Goal: Find specific page/section: Find specific page/section

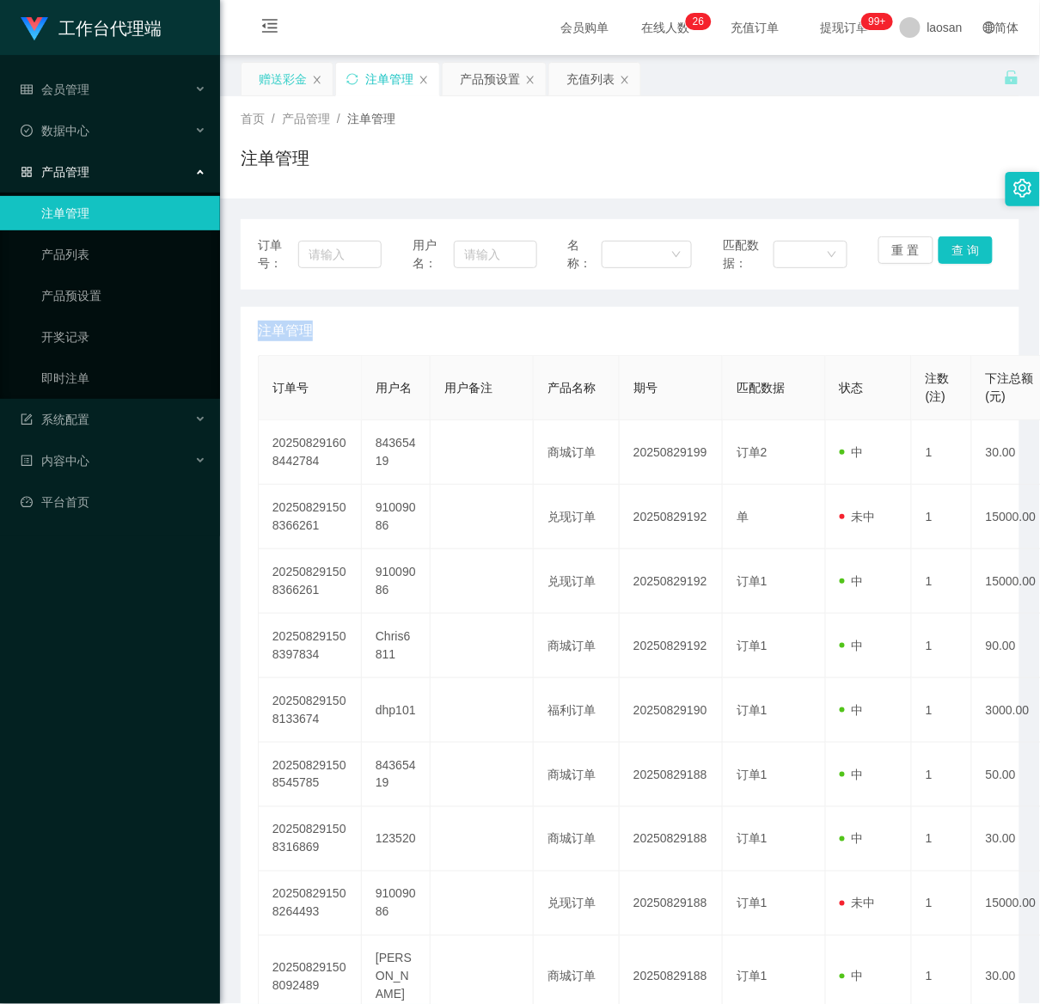
click at [285, 73] on div "赠送彩金" at bounding box center [283, 79] width 48 height 33
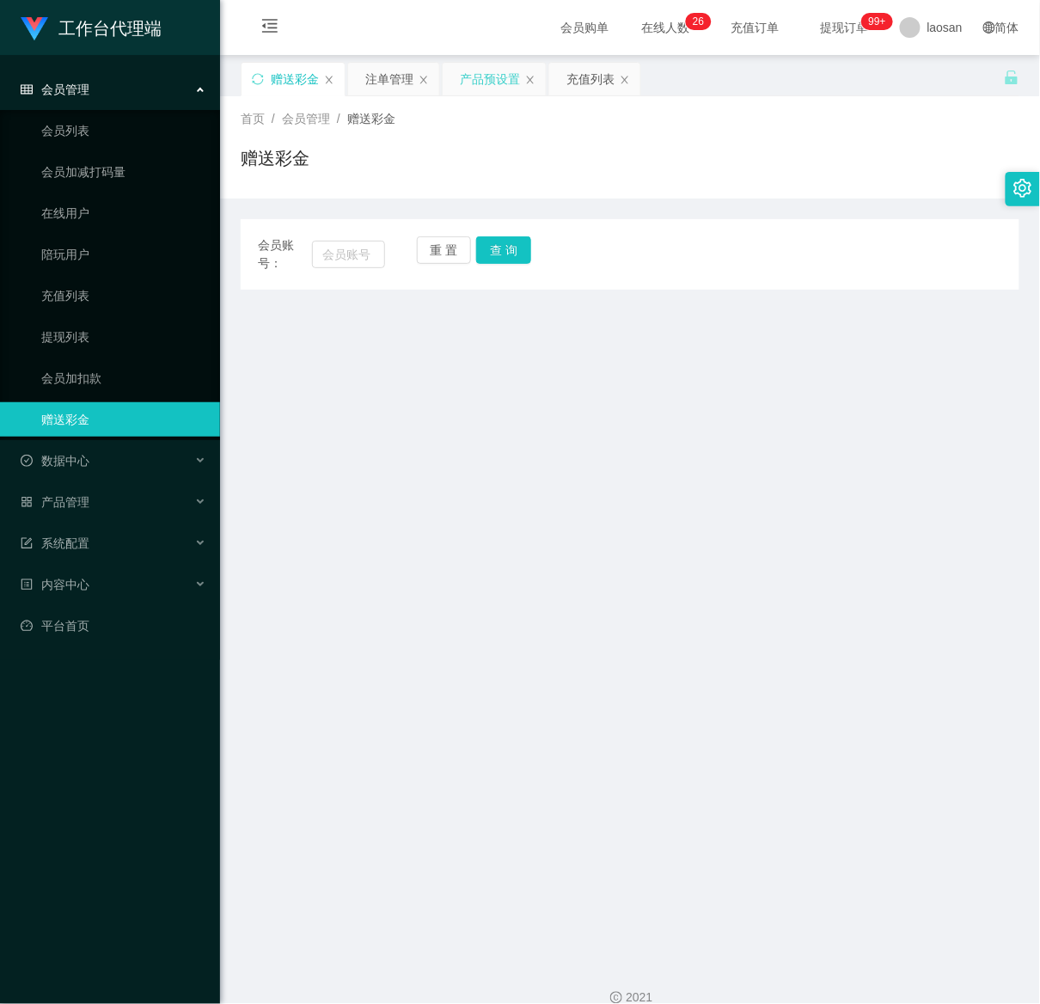
click at [492, 80] on div "产品预设置" at bounding box center [490, 79] width 60 height 33
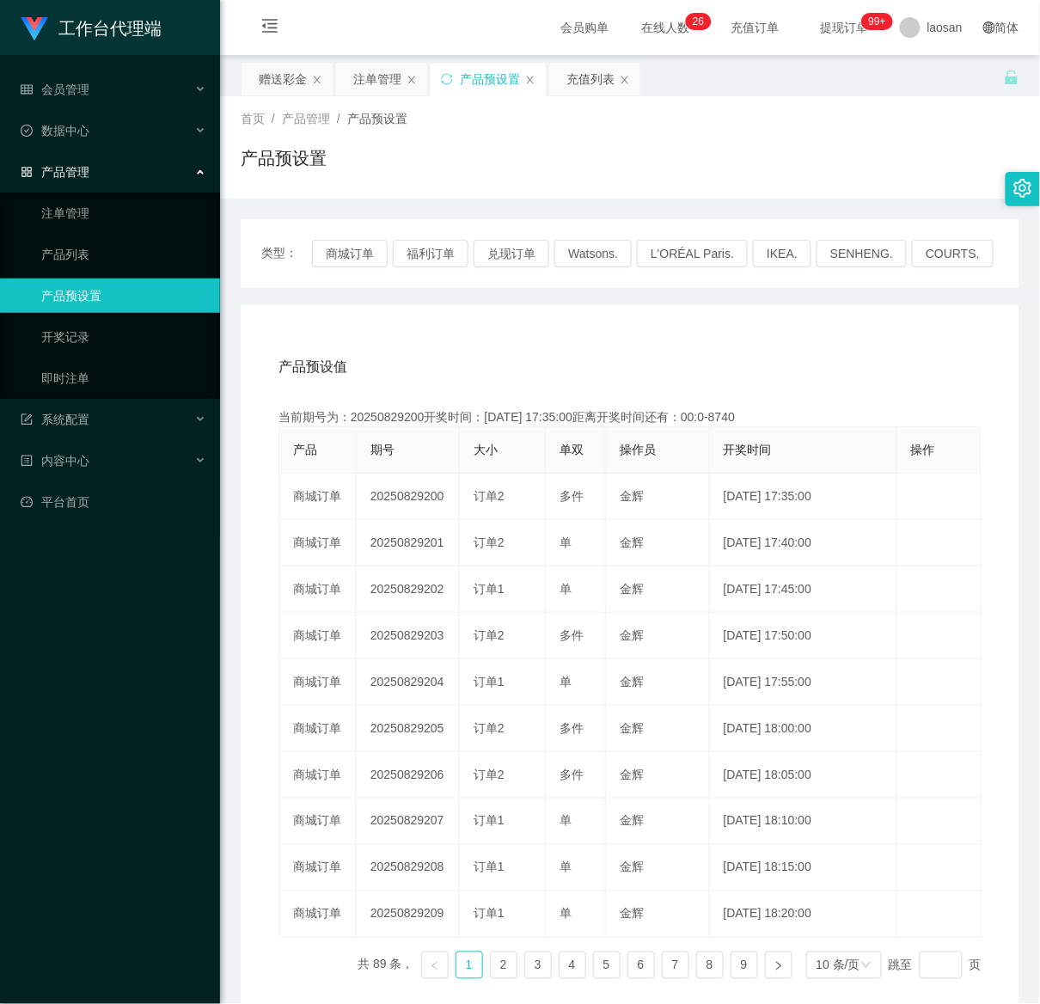
click at [493, 83] on div "产品预设置" at bounding box center [490, 79] width 60 height 33
click at [352, 259] on button "商城订单" at bounding box center [350, 254] width 76 height 28
click at [352, 255] on button "商城订单" at bounding box center [350, 254] width 76 height 28
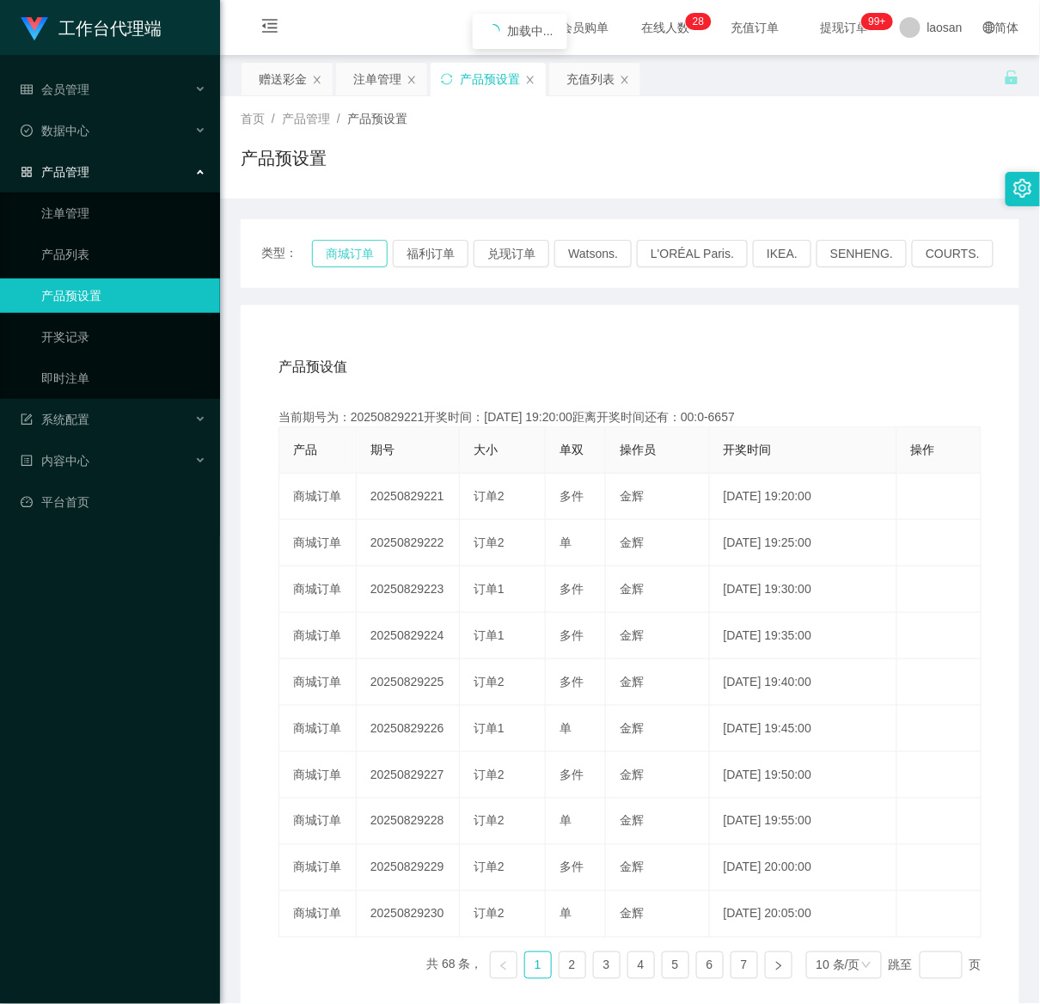
click at [352, 255] on button "商城订单" at bounding box center [350, 254] width 76 height 28
click at [366, 80] on div "注单管理" at bounding box center [377, 79] width 48 height 33
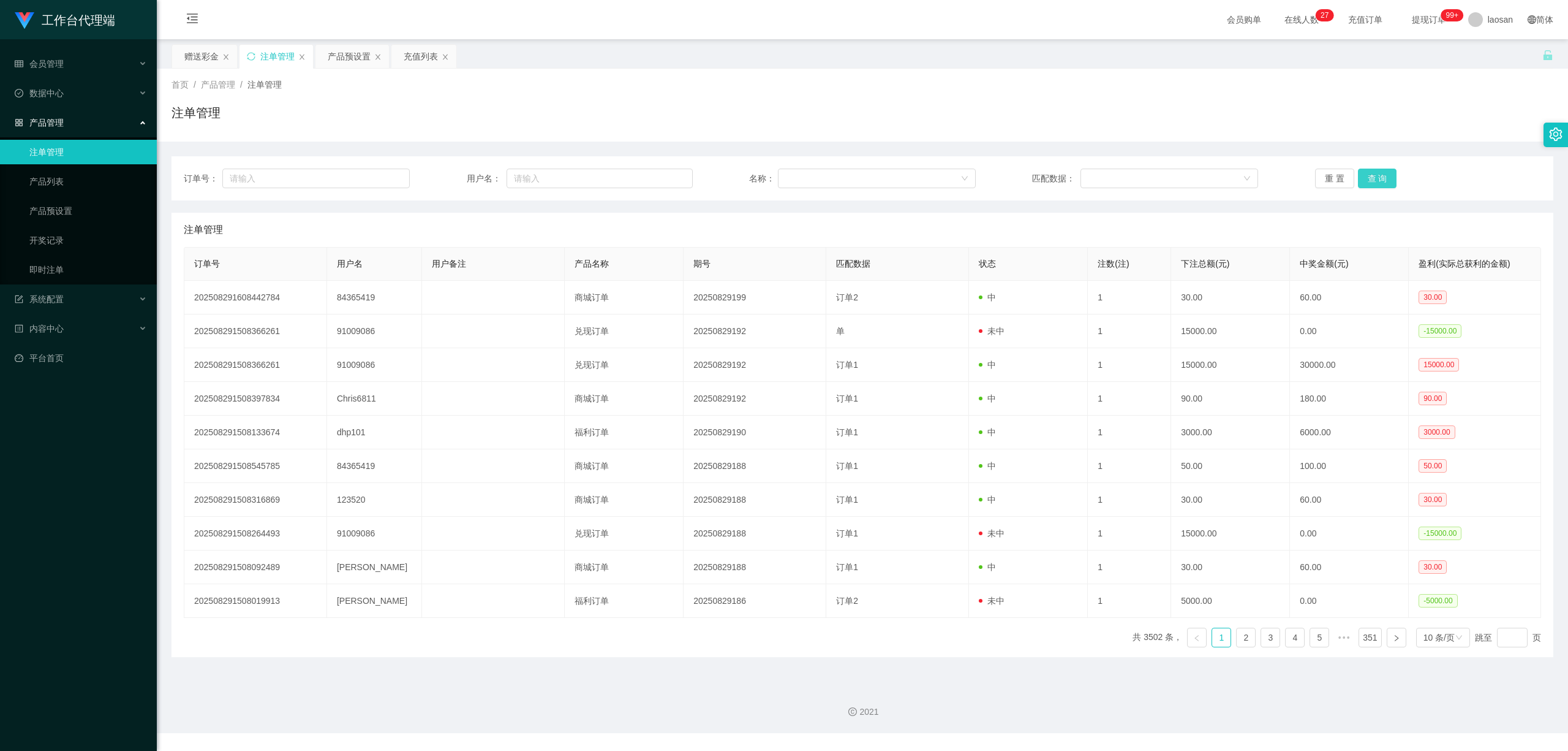
click at [741, 178] on button "查 询" at bounding box center [1377, 178] width 39 height 20
click at [741, 178] on div "重 置 查 询" at bounding box center [1428, 178] width 226 height 20
click at [741, 178] on button "查 询" at bounding box center [1377, 178] width 39 height 20
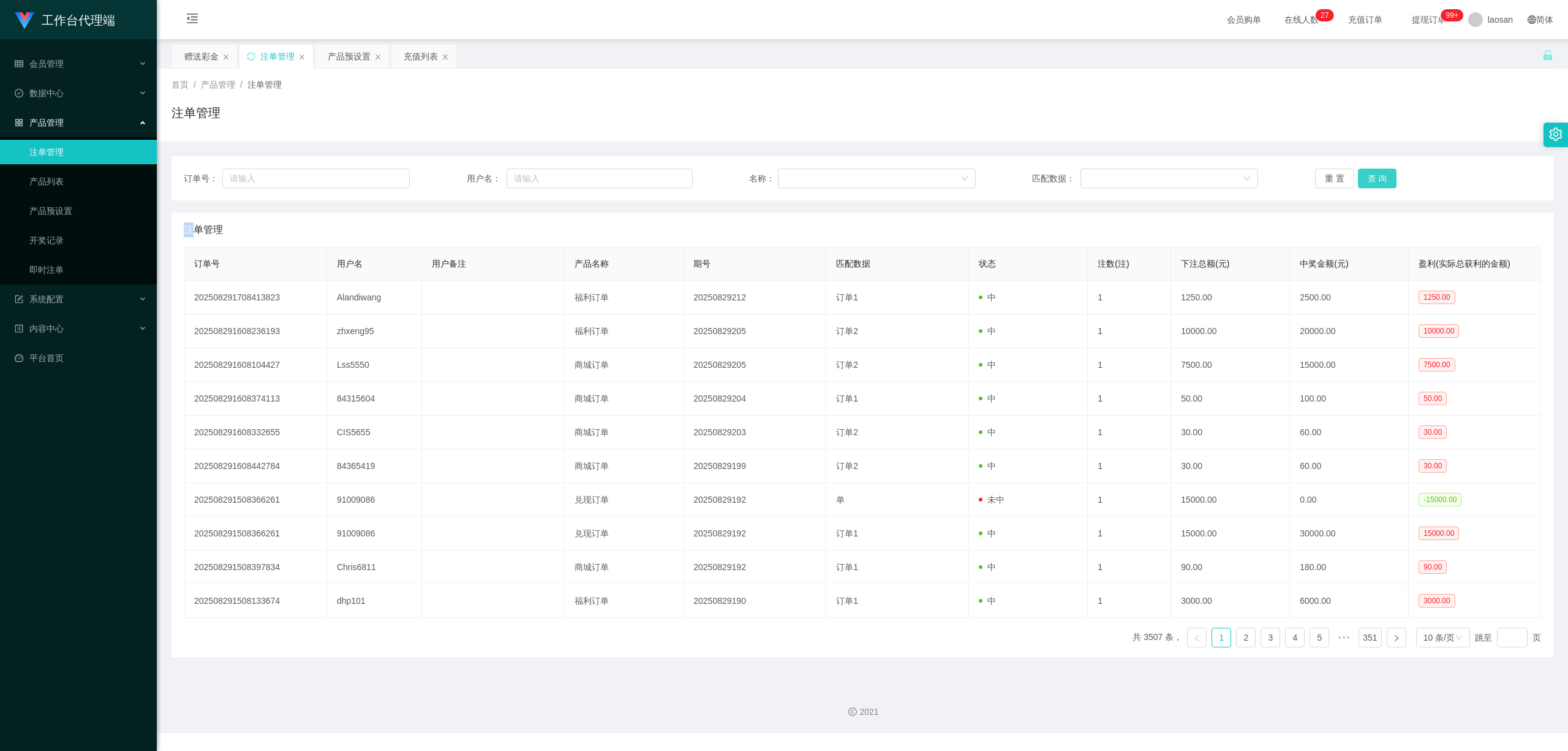
click at [741, 178] on div "重 置 查 询" at bounding box center [1428, 178] width 226 height 20
click at [741, 178] on button "查 询" at bounding box center [1377, 178] width 39 height 20
click at [741, 175] on button "查 询" at bounding box center [1377, 178] width 39 height 20
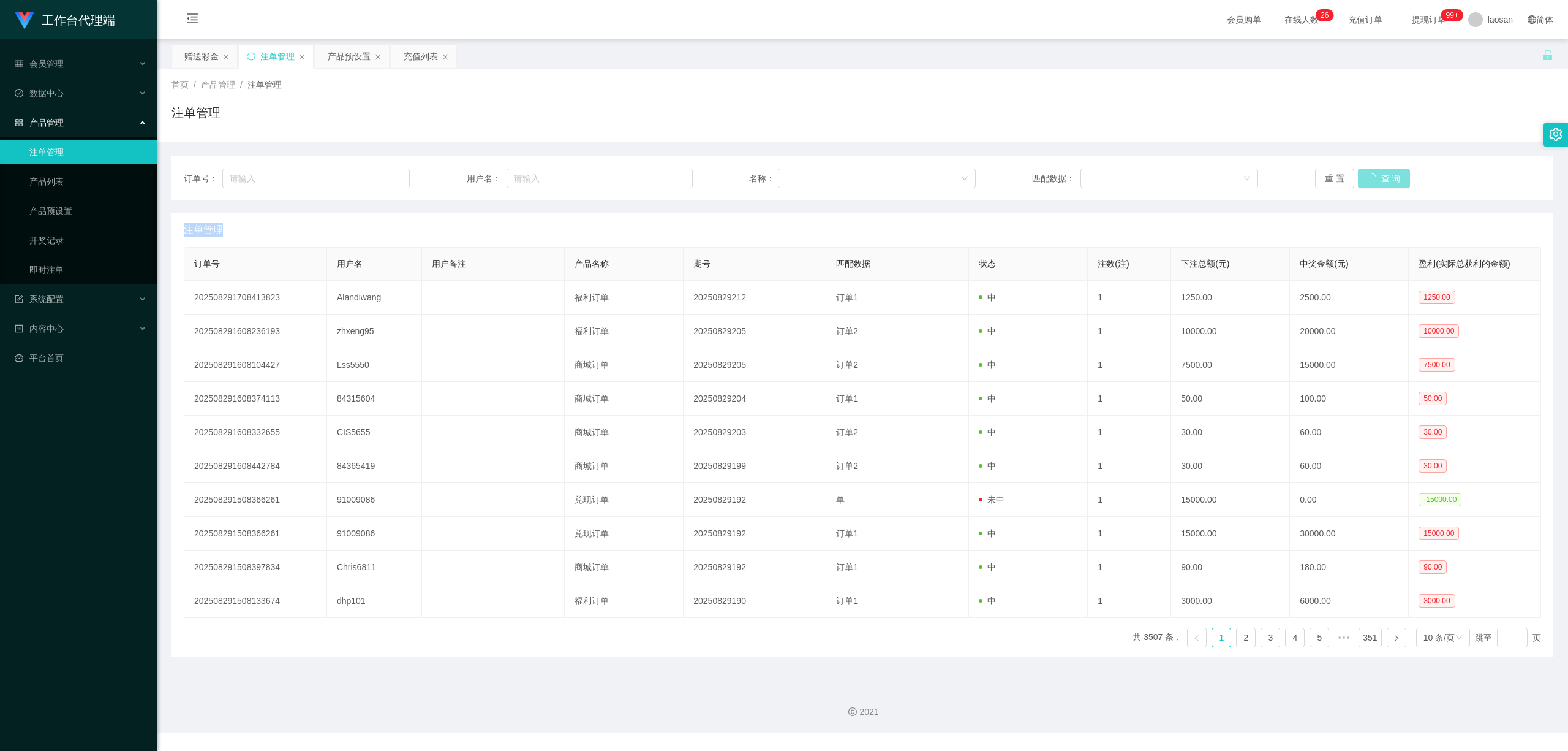
click at [741, 175] on div "重 置 查 询" at bounding box center [1428, 178] width 226 height 20
click at [741, 175] on button "查 询" at bounding box center [1377, 178] width 39 height 20
click at [741, 178] on button "查 询" at bounding box center [1377, 178] width 39 height 20
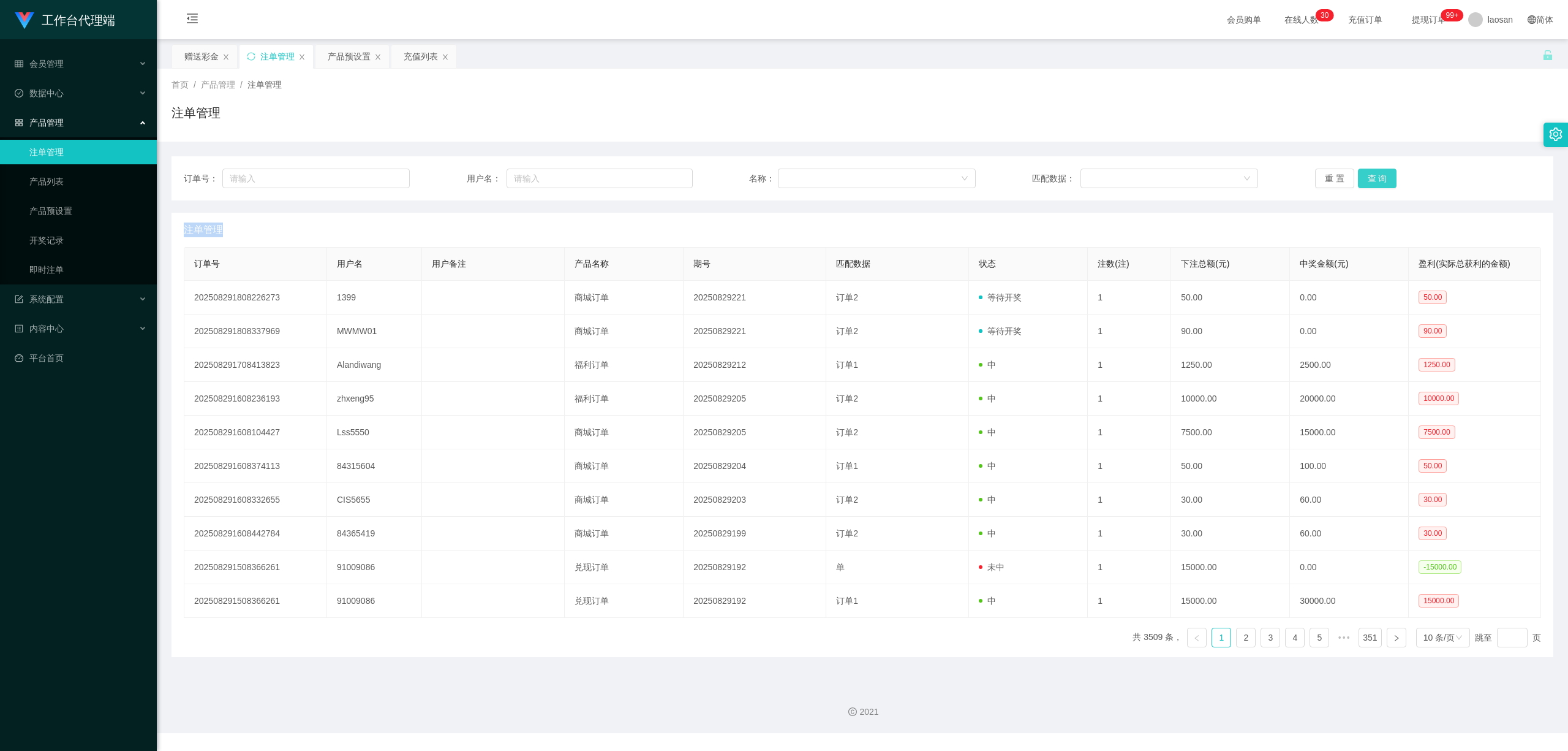
click at [741, 178] on button "查 询" at bounding box center [1377, 178] width 39 height 20
click at [741, 177] on button "查 询" at bounding box center [1377, 178] width 39 height 20
click at [741, 177] on div "重 置 查 询" at bounding box center [1428, 178] width 226 height 20
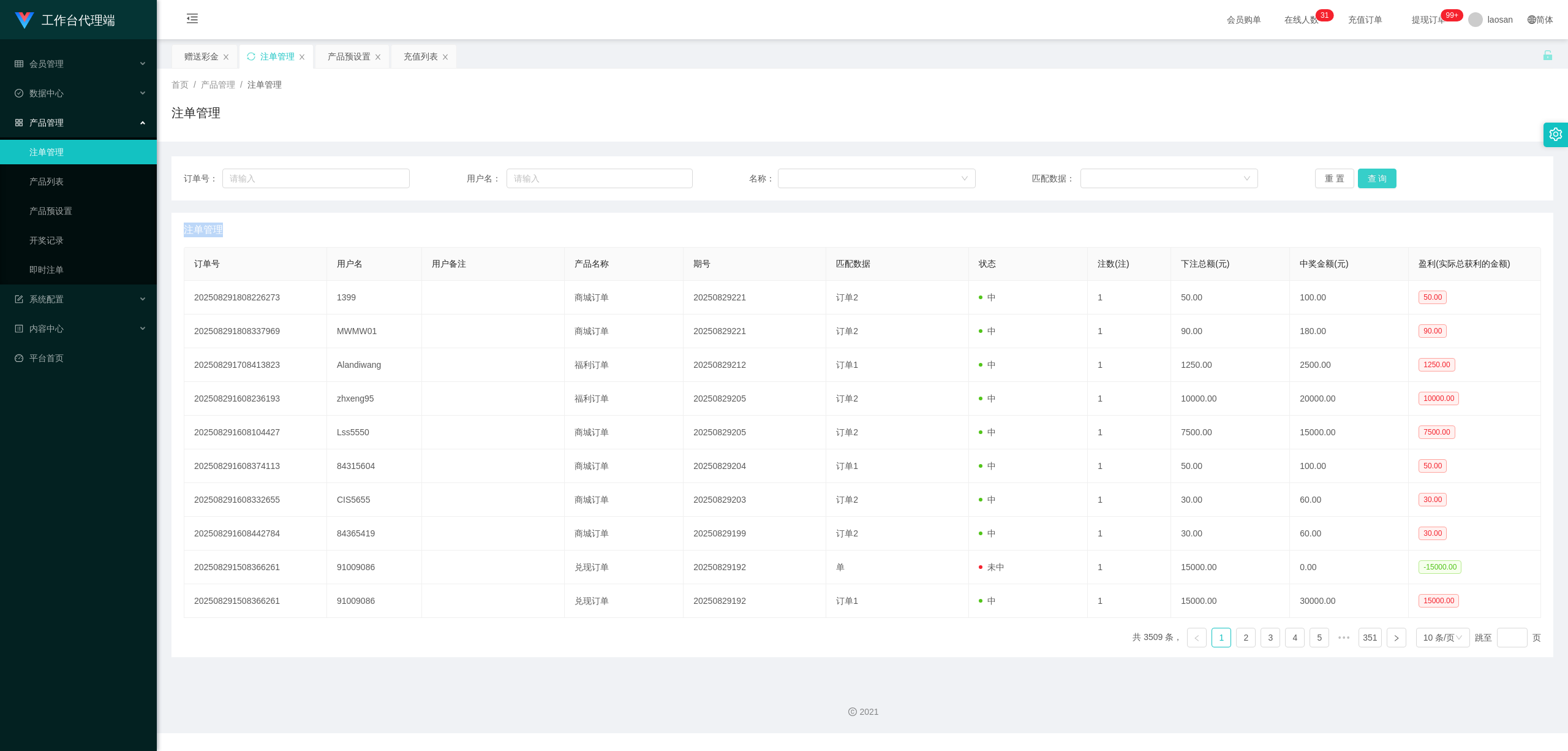
click at [741, 177] on button "查 询" at bounding box center [1377, 178] width 39 height 20
click at [741, 177] on div "重 置 查 询" at bounding box center [1428, 178] width 226 height 20
click at [82, 68] on div "会员管理" at bounding box center [78, 63] width 157 height 24
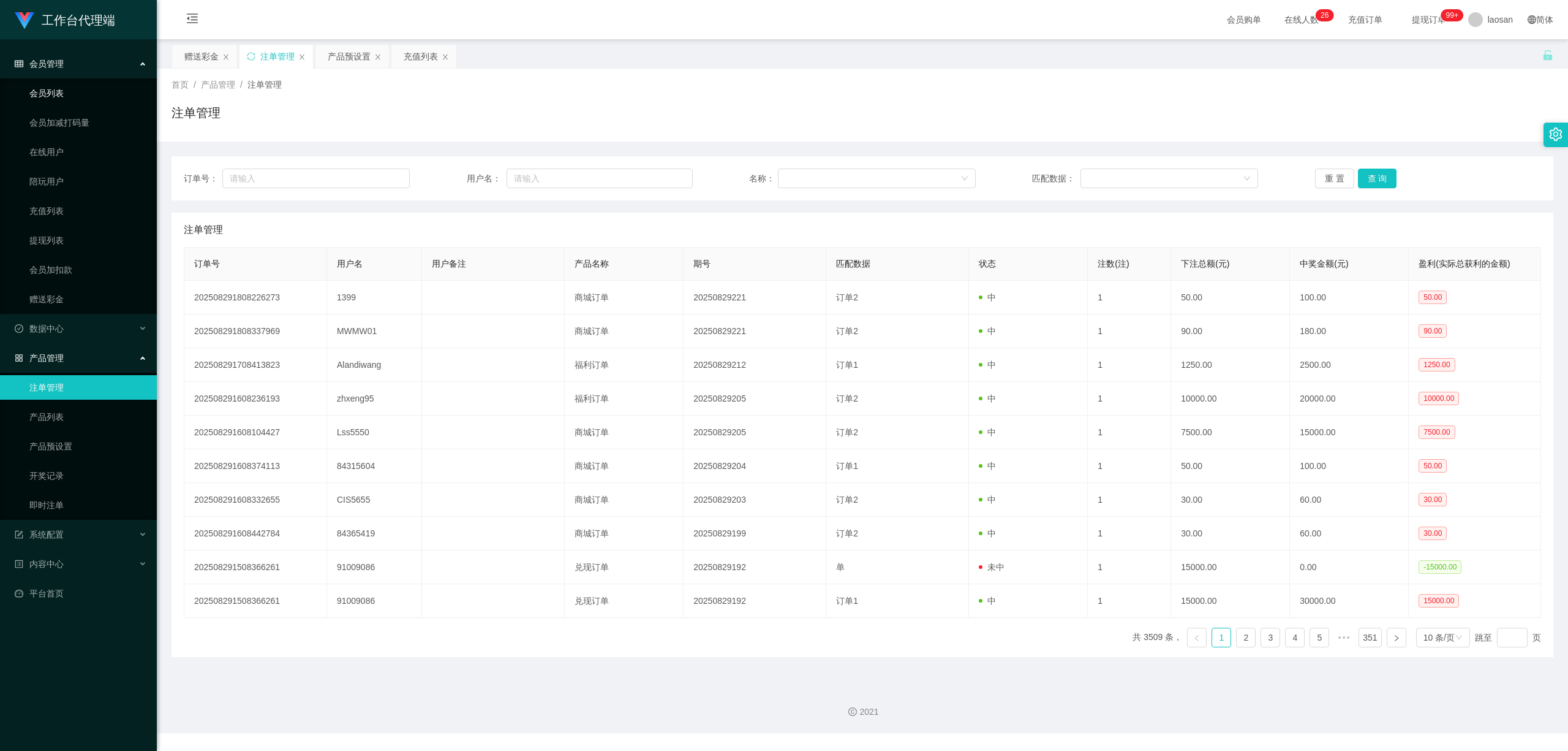
click at [62, 98] on link "会员列表" at bounding box center [88, 93] width 118 height 24
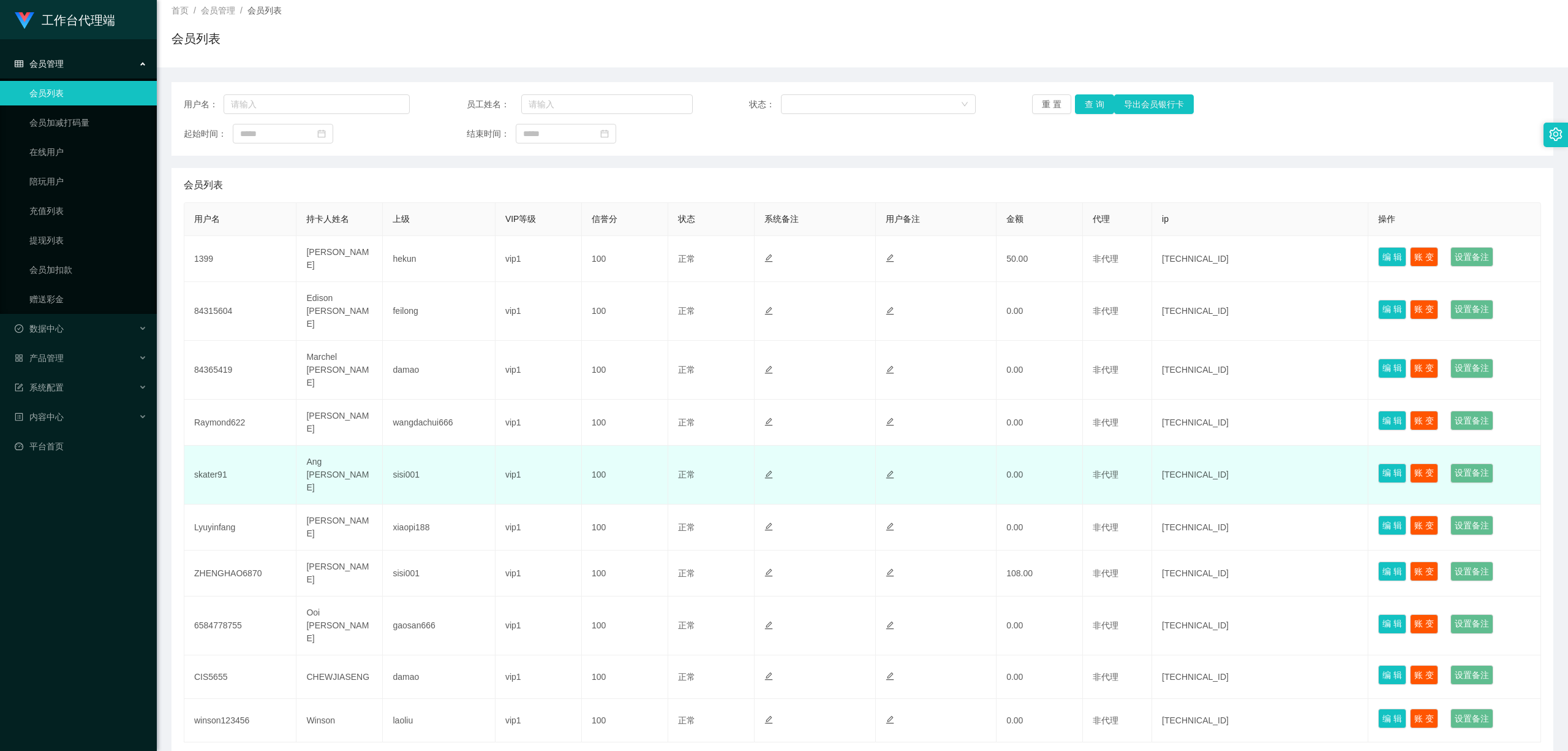
scroll to position [101, 0]
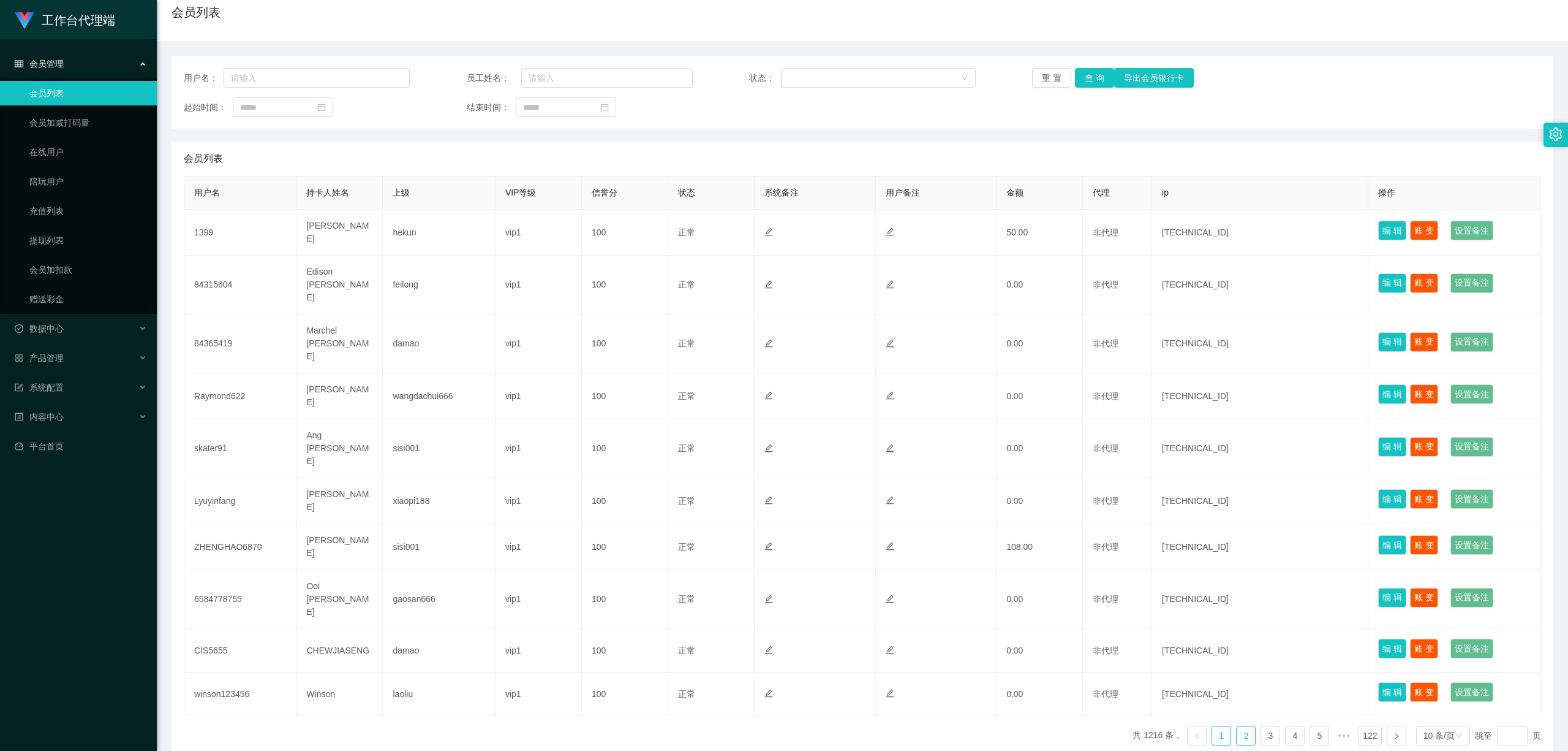
click at [741, 715] on link "2" at bounding box center [1246, 735] width 19 height 19
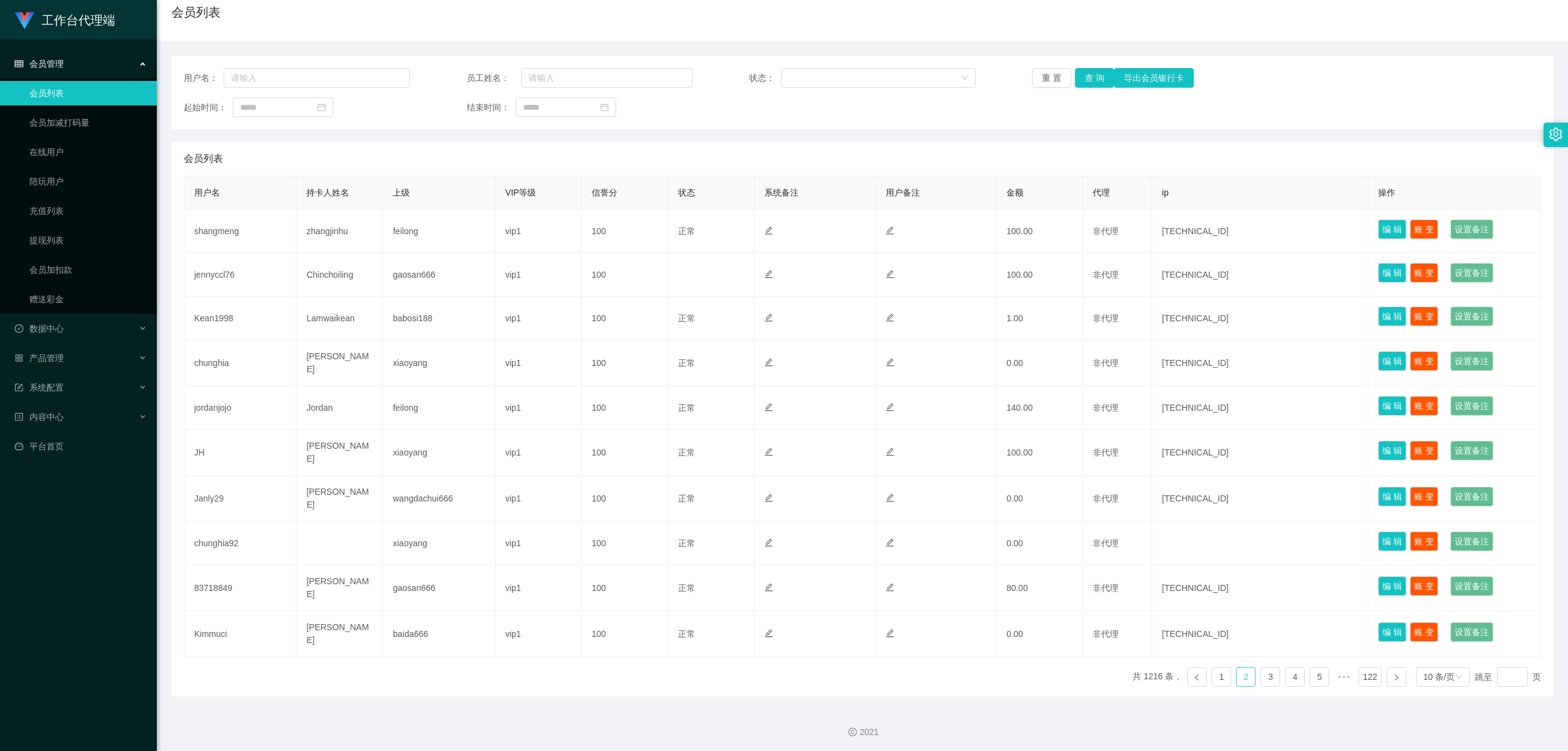
scroll to position [93, 0]
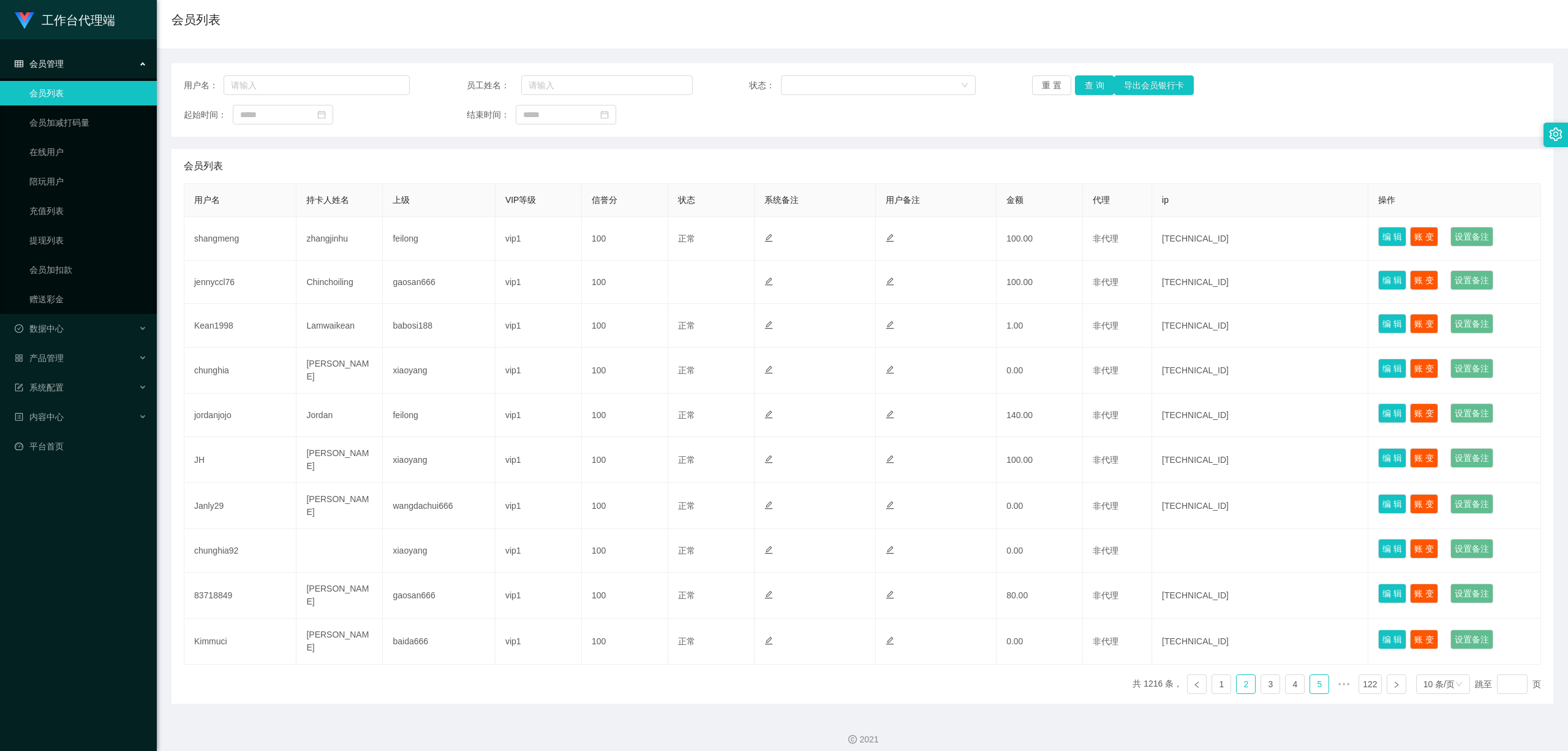
click at [741, 678] on link "5" at bounding box center [1319, 684] width 19 height 19
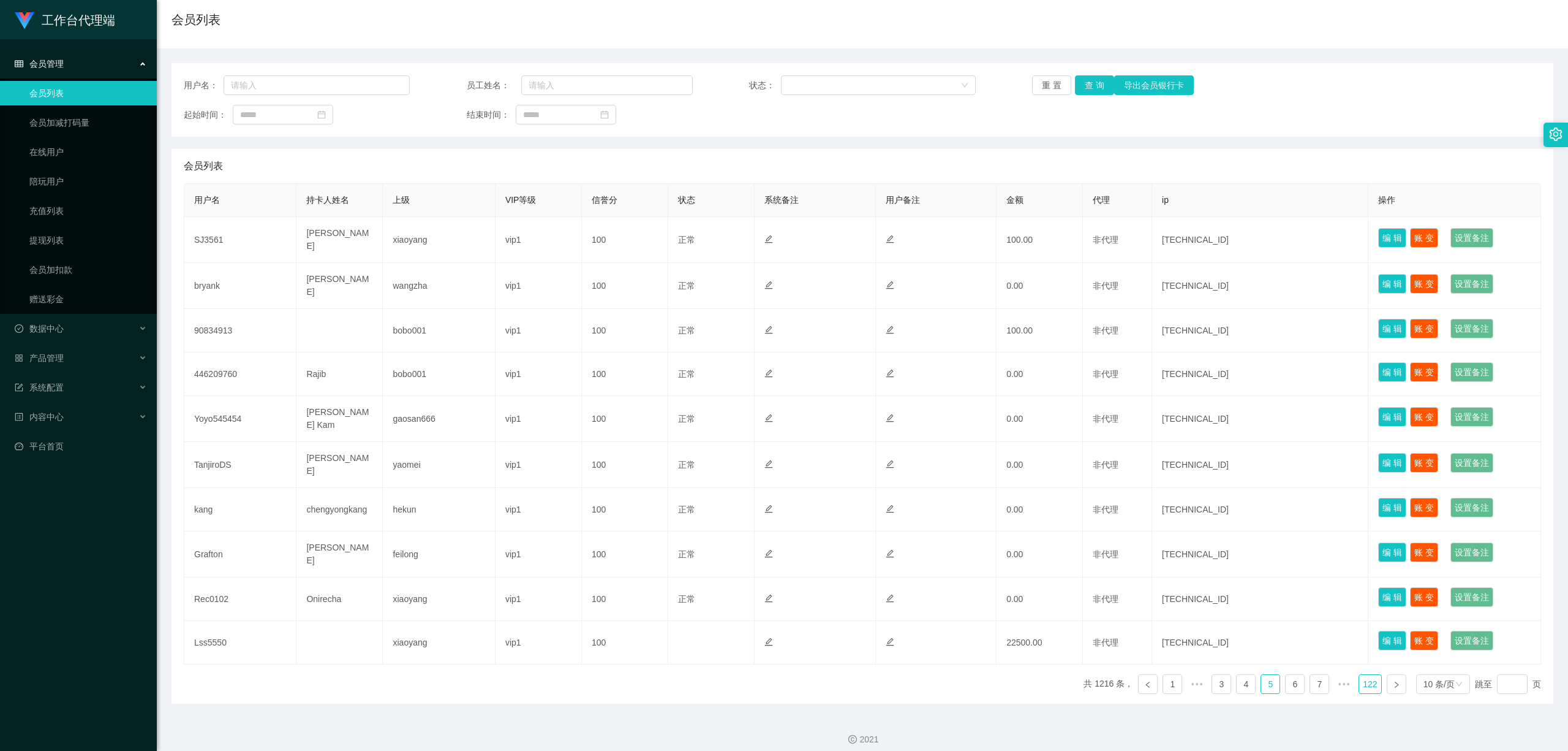
click at [741, 675] on link "122" at bounding box center [1370, 684] width 21 height 19
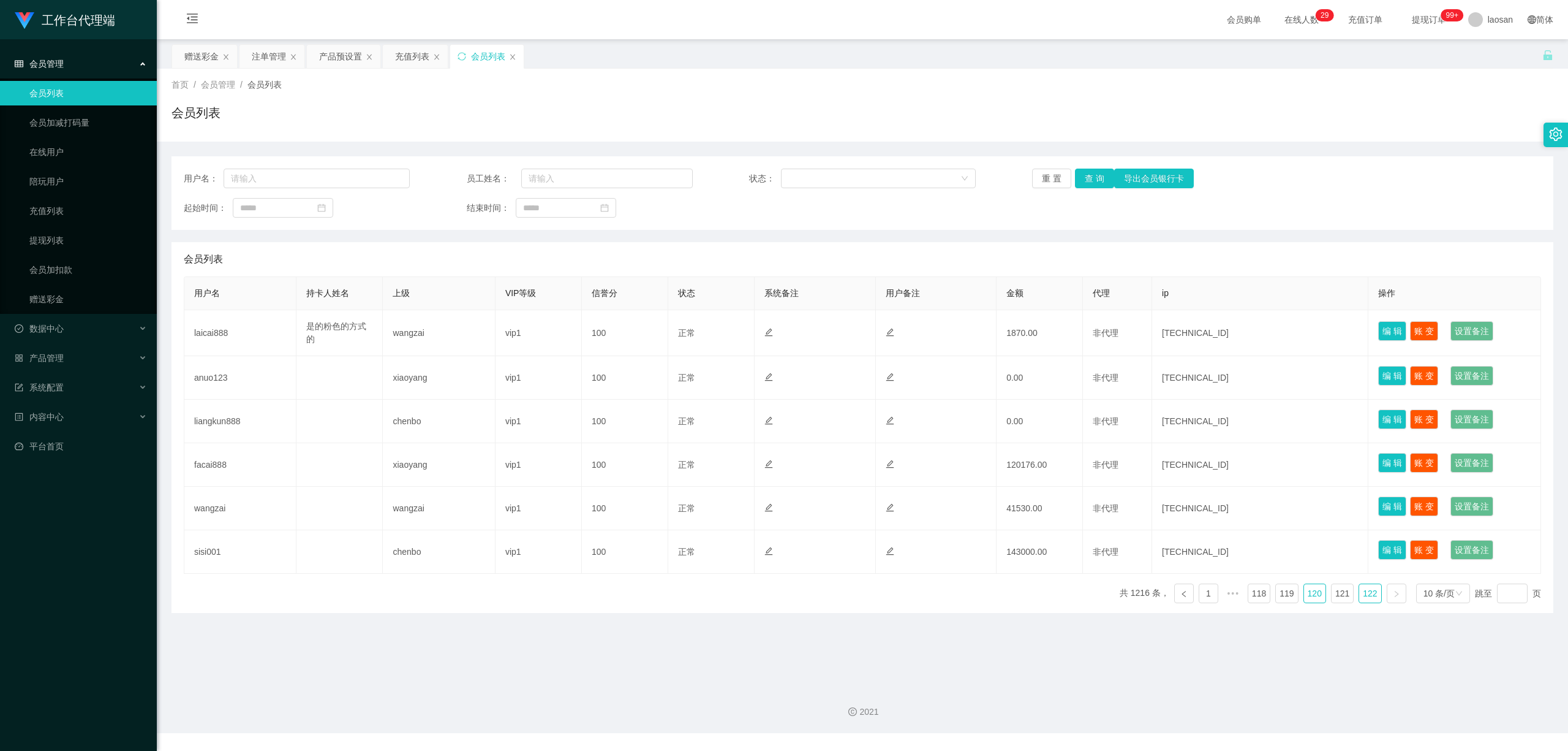
click at [741, 585] on li "120" at bounding box center [1315, 593] width 23 height 20
